Goal: Information Seeking & Learning: Learn about a topic

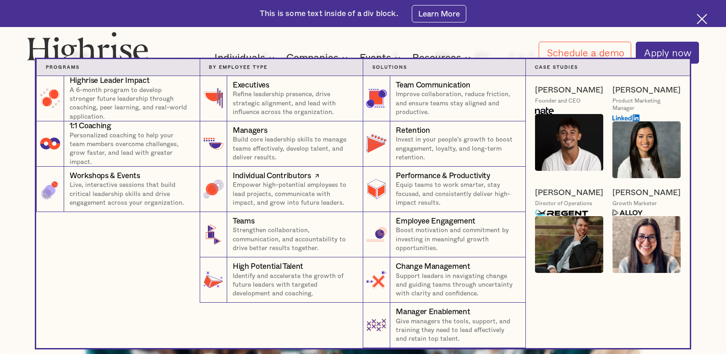
scroll to position [183, 0]
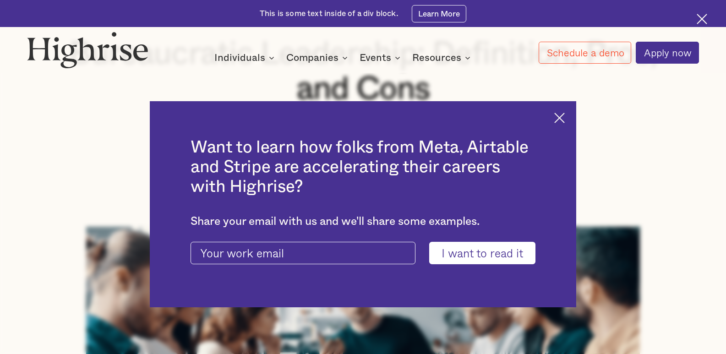
click at [560, 115] on img at bounding box center [559, 118] width 11 height 11
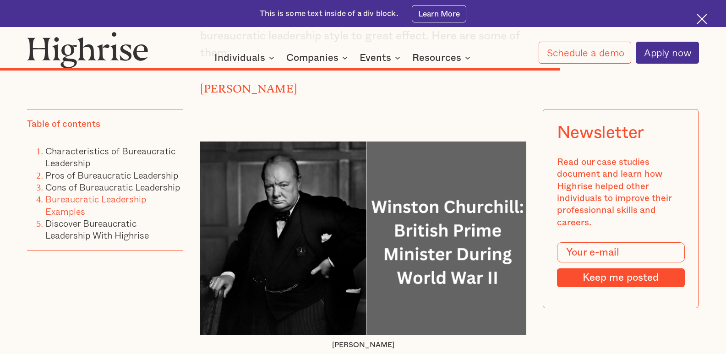
scroll to position [6319, 0]
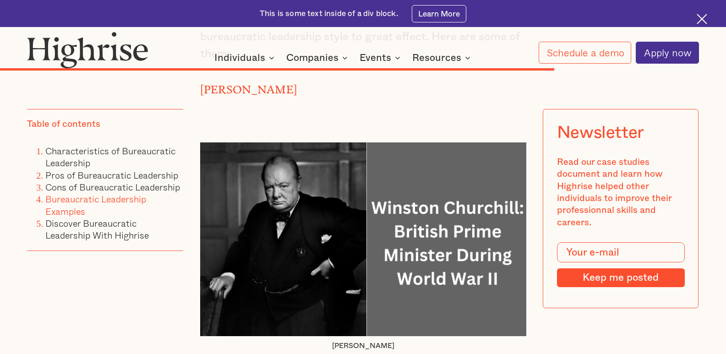
drag, startPoint x: 301, startPoint y: 171, endPoint x: 194, endPoint y: 171, distance: 106.7
copy strong "[PERSON_NAME]"
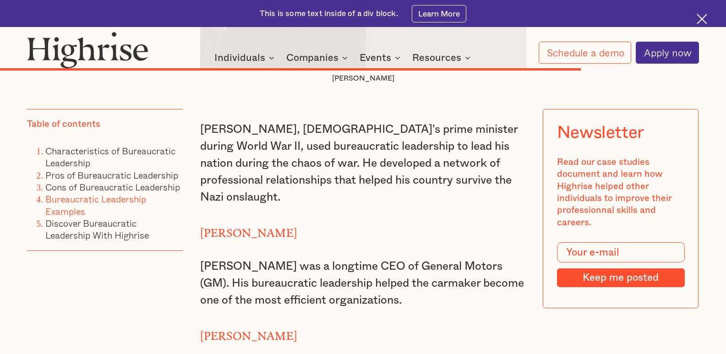
scroll to position [6594, 0]
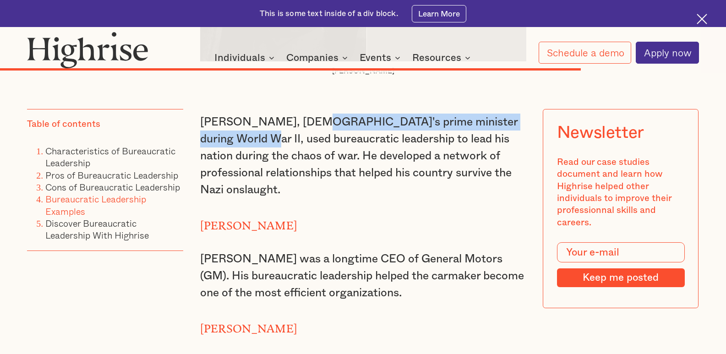
drag, startPoint x: 299, startPoint y: 199, endPoint x: 210, endPoint y: 218, distance: 91.2
click at [210, 199] on p "[PERSON_NAME], [DEMOGRAPHIC_DATA]'s prime minister during World War II, used bu…" at bounding box center [363, 156] width 326 height 85
copy p "Britain's prime minister during World War II,"
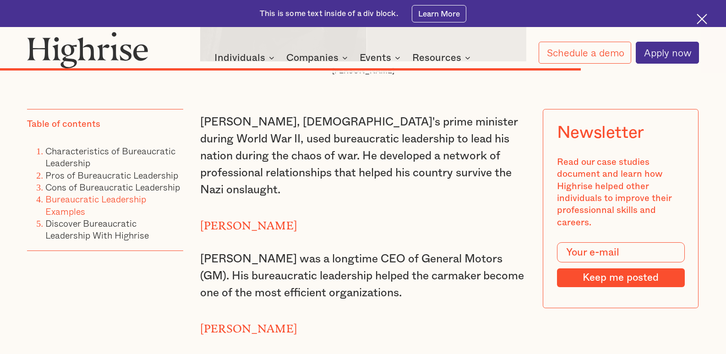
click at [285, 199] on p "[PERSON_NAME], [DEMOGRAPHIC_DATA]'s prime minister during World War II, used bu…" at bounding box center [363, 156] width 326 height 85
click at [213, 199] on p "[PERSON_NAME], [DEMOGRAPHIC_DATA]'s prime minister during World War II, used bu…" at bounding box center [363, 156] width 326 height 85
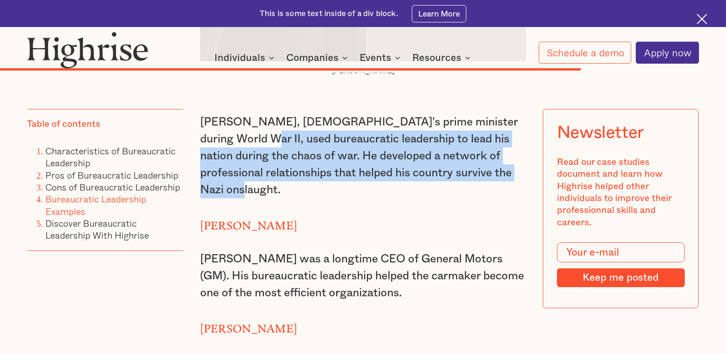
drag, startPoint x: 210, startPoint y: 218, endPoint x: 352, endPoint y: 277, distance: 154.1
click at [352, 199] on p "[PERSON_NAME], [DEMOGRAPHIC_DATA]'s prime minister during World War II, used bu…" at bounding box center [363, 156] width 326 height 85
copy p "used bureaucratic leadership to lead his nation during the chaos of war. He dev…"
